Goal: Transaction & Acquisition: Obtain resource

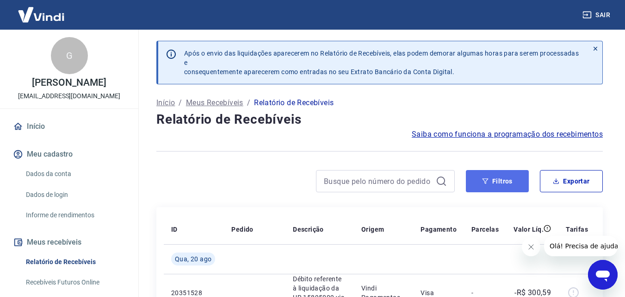
click at [504, 171] on button "Filtros" at bounding box center [497, 181] width 63 height 22
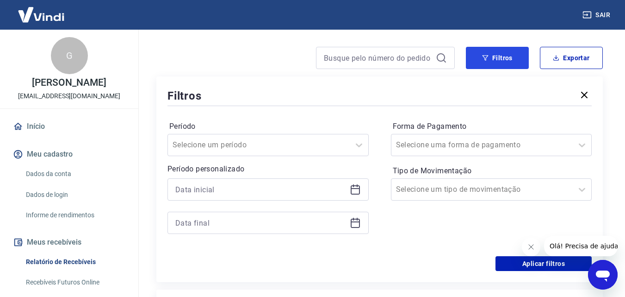
scroll to position [139, 0]
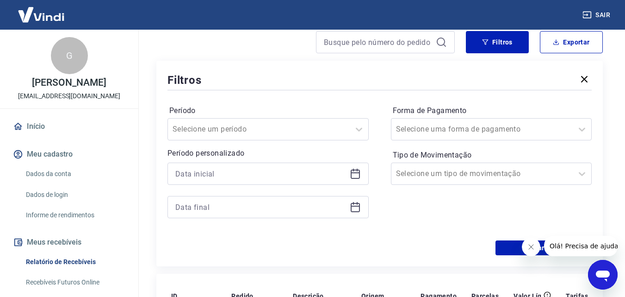
click at [280, 166] on div at bounding box center [268, 174] width 201 height 22
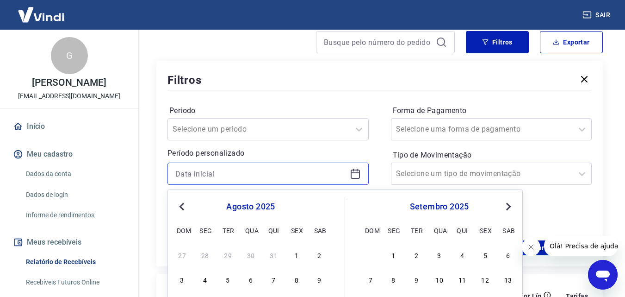
click at [281, 173] on input at bounding box center [260, 174] width 171 height 14
click at [183, 206] on span "Previous Month" at bounding box center [183, 206] width 0 height 11
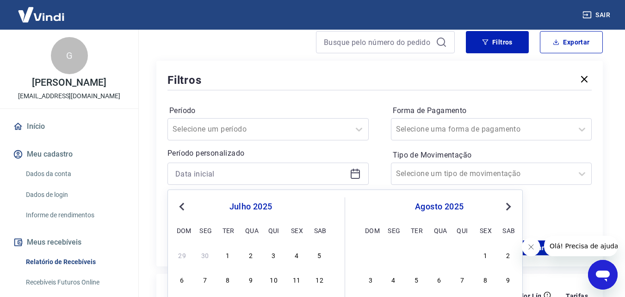
click at [183, 206] on span "Previous Month" at bounding box center [183, 206] width 0 height 11
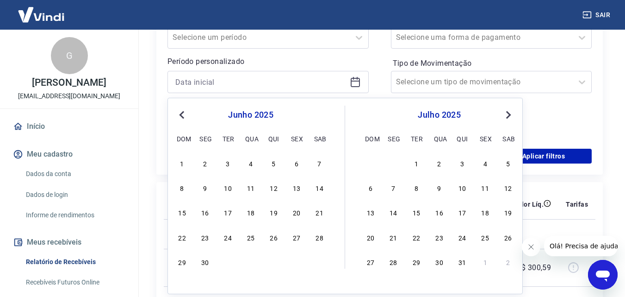
scroll to position [231, 0]
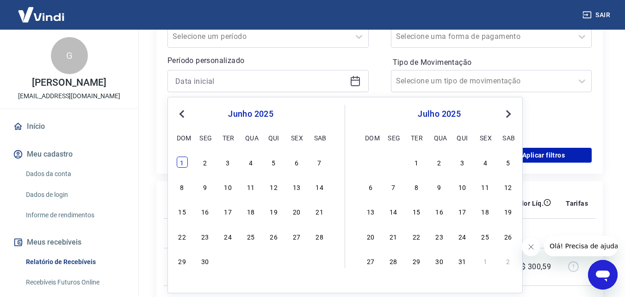
click at [187, 166] on div "1" at bounding box center [182, 161] width 11 height 11
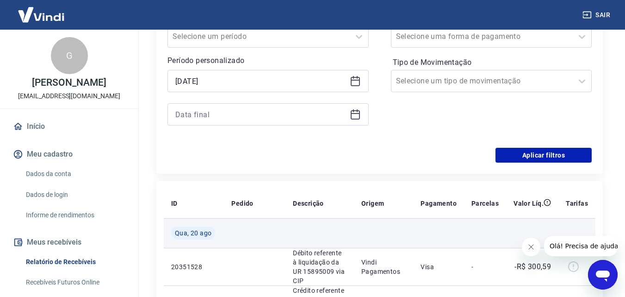
type input "01/06/2025"
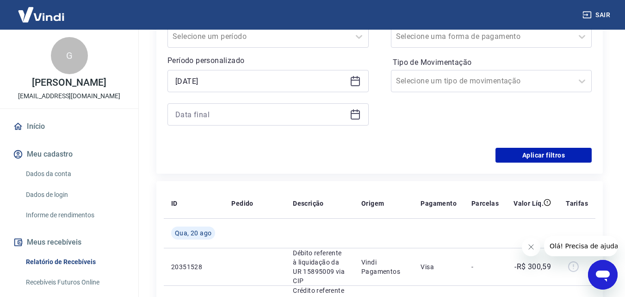
click at [217, 106] on div at bounding box center [268, 114] width 201 height 22
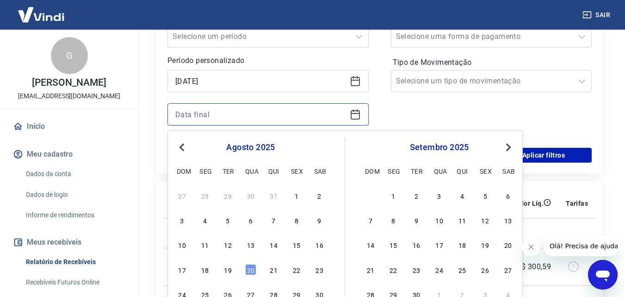
click at [219, 112] on input at bounding box center [260, 114] width 171 height 14
click at [183, 145] on span "Previous Month" at bounding box center [183, 147] width 0 height 11
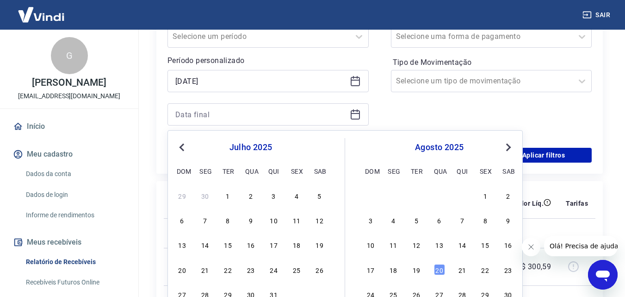
click at [183, 145] on span "Previous Month" at bounding box center [183, 147] width 0 height 11
click at [204, 291] on div "30" at bounding box center [205, 293] width 11 height 11
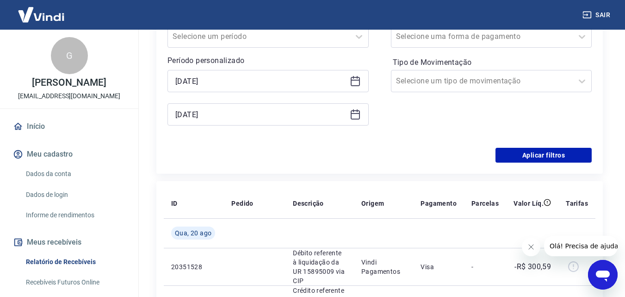
type input "30/06/2025"
click at [522, 154] on button "Aplicar filtros" at bounding box center [544, 155] width 96 height 15
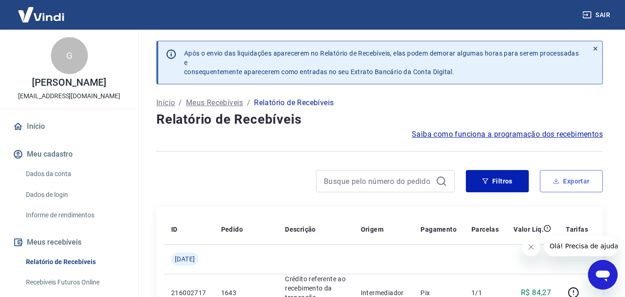
click at [567, 183] on button "Exportar" at bounding box center [571, 181] width 63 height 22
type input "01/06/2025"
type input "30/06/2025"
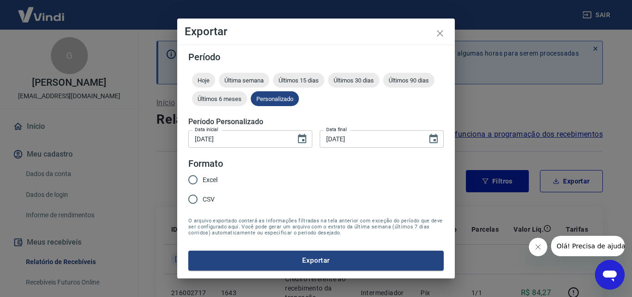
click at [202, 183] on input "Excel" at bounding box center [192, 179] width 19 height 19
radio input "true"
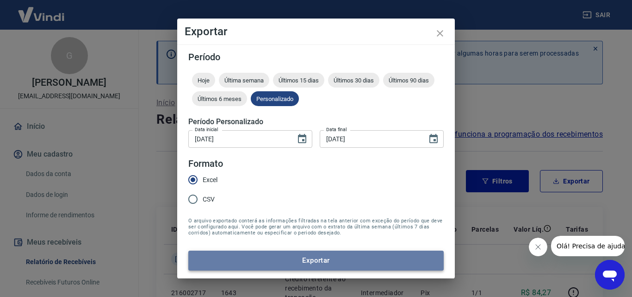
click at [328, 256] on button "Exportar" at bounding box center [316, 259] width 256 height 19
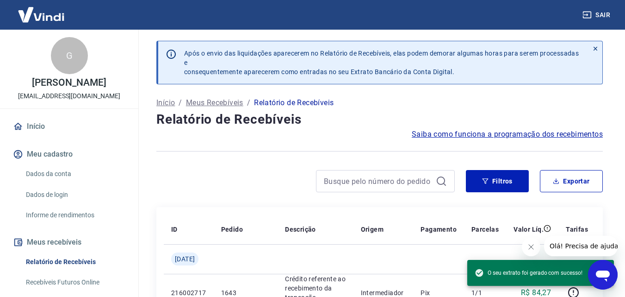
click at [271, 199] on div "Filtros Exportar" at bounding box center [379, 185] width 447 height 30
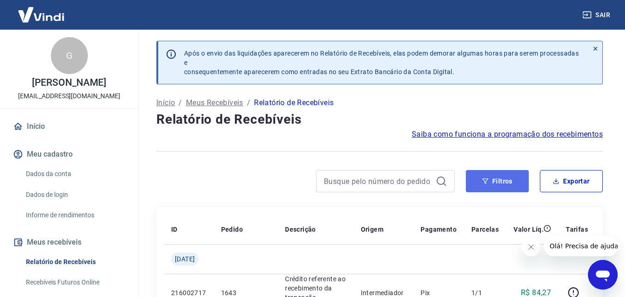
click at [485, 186] on button "Filtros" at bounding box center [497, 181] width 63 height 22
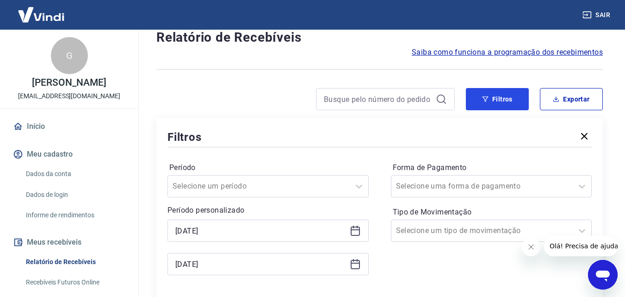
scroll to position [93, 0]
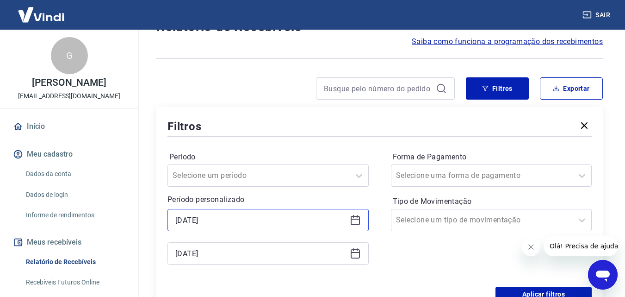
click at [244, 224] on input "01/06/2025" at bounding box center [260, 220] width 171 height 14
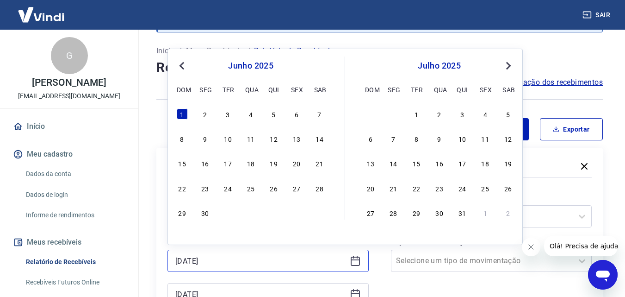
scroll to position [46, 0]
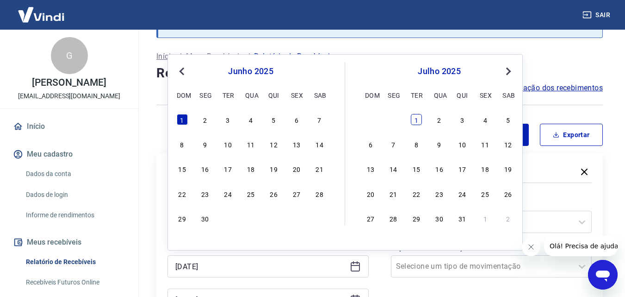
click at [418, 118] on div "1" at bounding box center [416, 119] width 11 height 11
type input "01/07/2025"
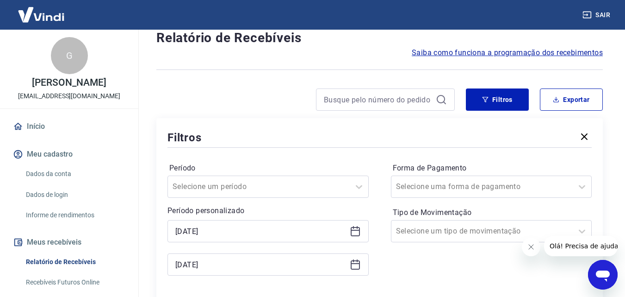
scroll to position [139, 0]
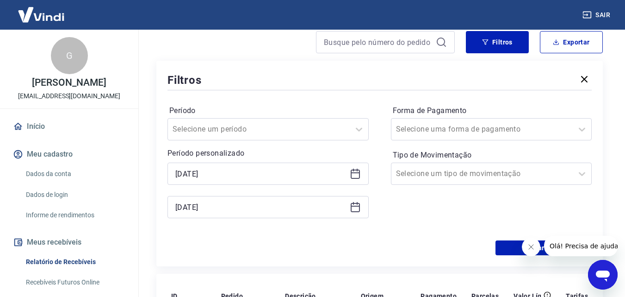
click at [365, 207] on div "30/06/2025" at bounding box center [268, 207] width 201 height 22
click at [357, 209] on icon at bounding box center [355, 206] width 11 height 11
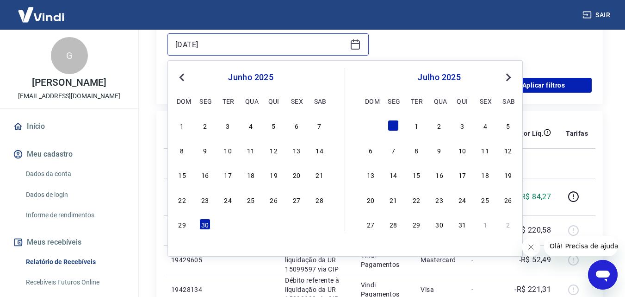
scroll to position [324, 0]
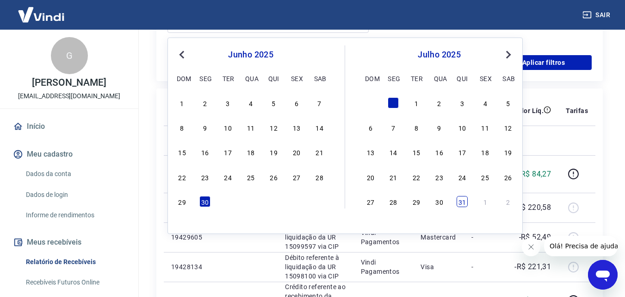
click at [462, 200] on div "31" at bounding box center [462, 201] width 11 height 11
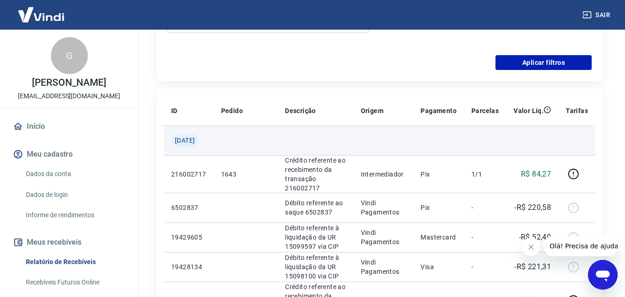
type input "31/07/2025"
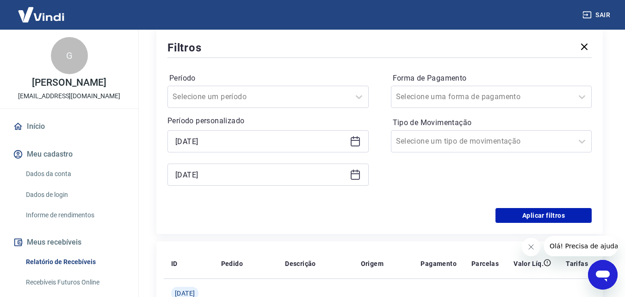
scroll to position [185, 0]
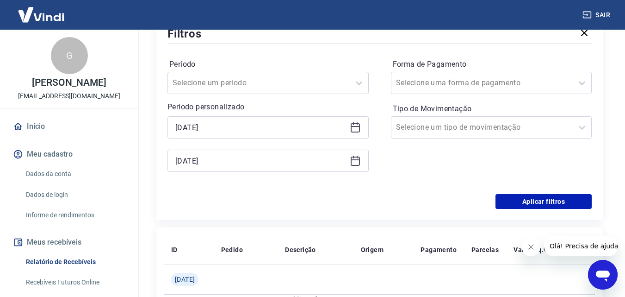
click at [532, 246] on icon "Fechar mensagem da empresa" at bounding box center [531, 246] width 5 height 5
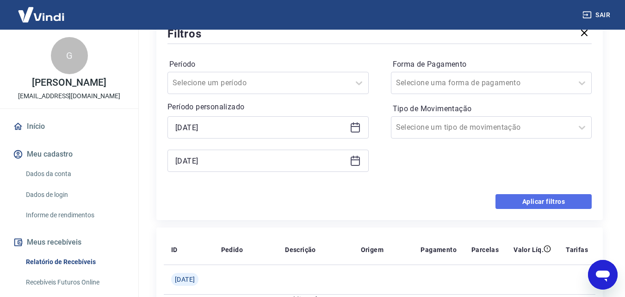
click at [507, 200] on button "Aplicar filtros" at bounding box center [544, 201] width 96 height 15
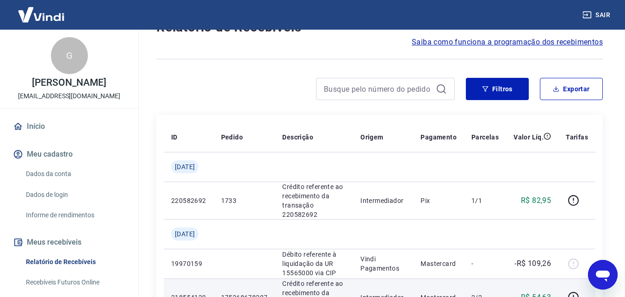
scroll to position [46, 0]
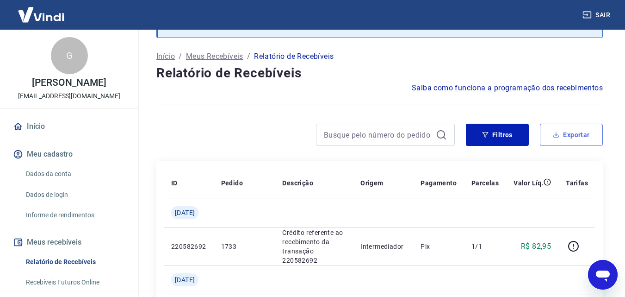
click at [575, 139] on button "Exportar" at bounding box center [571, 135] width 63 height 22
type input "01/07/2025"
type input "31/07/2025"
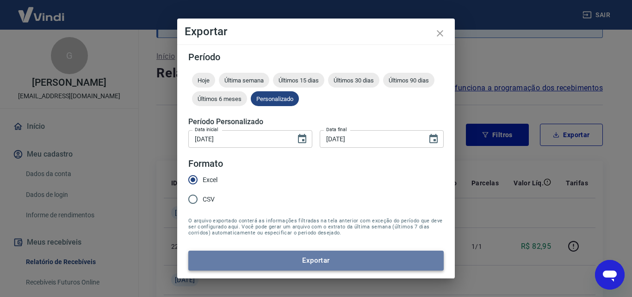
click at [272, 256] on button "Exportar" at bounding box center [316, 259] width 256 height 19
